Goal: Navigation & Orientation: Understand site structure

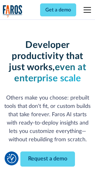
scroll to position [74, 0]
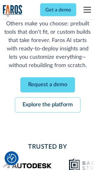
click at [48, 85] on link "Request a demo" at bounding box center [47, 85] width 55 height 15
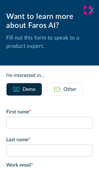
click at [89, 10] on icon at bounding box center [91, 10] width 5 height 5
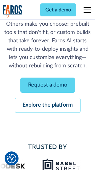
scroll to position [94, 0]
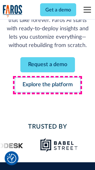
click at [48, 85] on link "Explore the platform" at bounding box center [48, 85] width 66 height 15
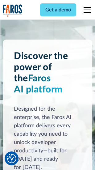
scroll to position [4715, 0]
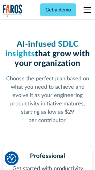
scroll to position [981, 0]
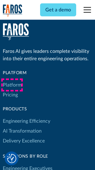
click at [12, 85] on link "Platform" at bounding box center [12, 85] width 19 height 10
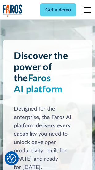
scroll to position [4914, 0]
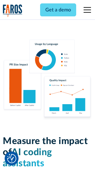
scroll to position [3864, 0]
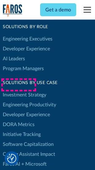
click at [19, 120] on link "DORA Metrics" at bounding box center [19, 125] width 32 height 10
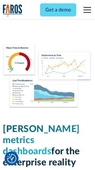
scroll to position [2741, 0]
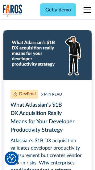
scroll to position [2807, 0]
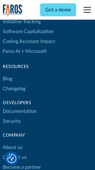
click at [14, 85] on link "Changelog" at bounding box center [14, 89] width 23 height 10
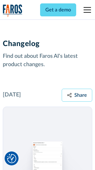
scroll to position [7591, 0]
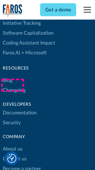
click at [12, 145] on link "About us" at bounding box center [13, 150] width 20 height 10
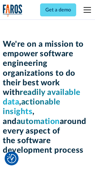
scroll to position [2141, 0]
